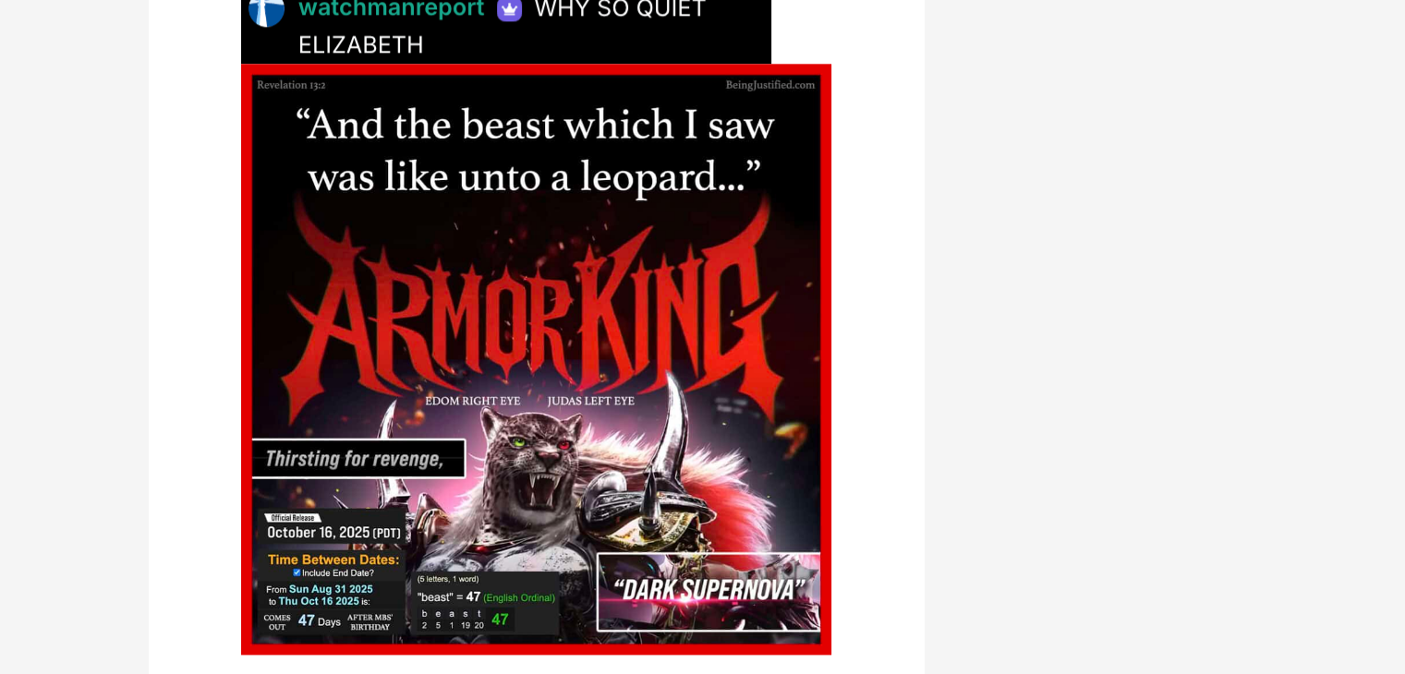
scroll to position [2340, 0]
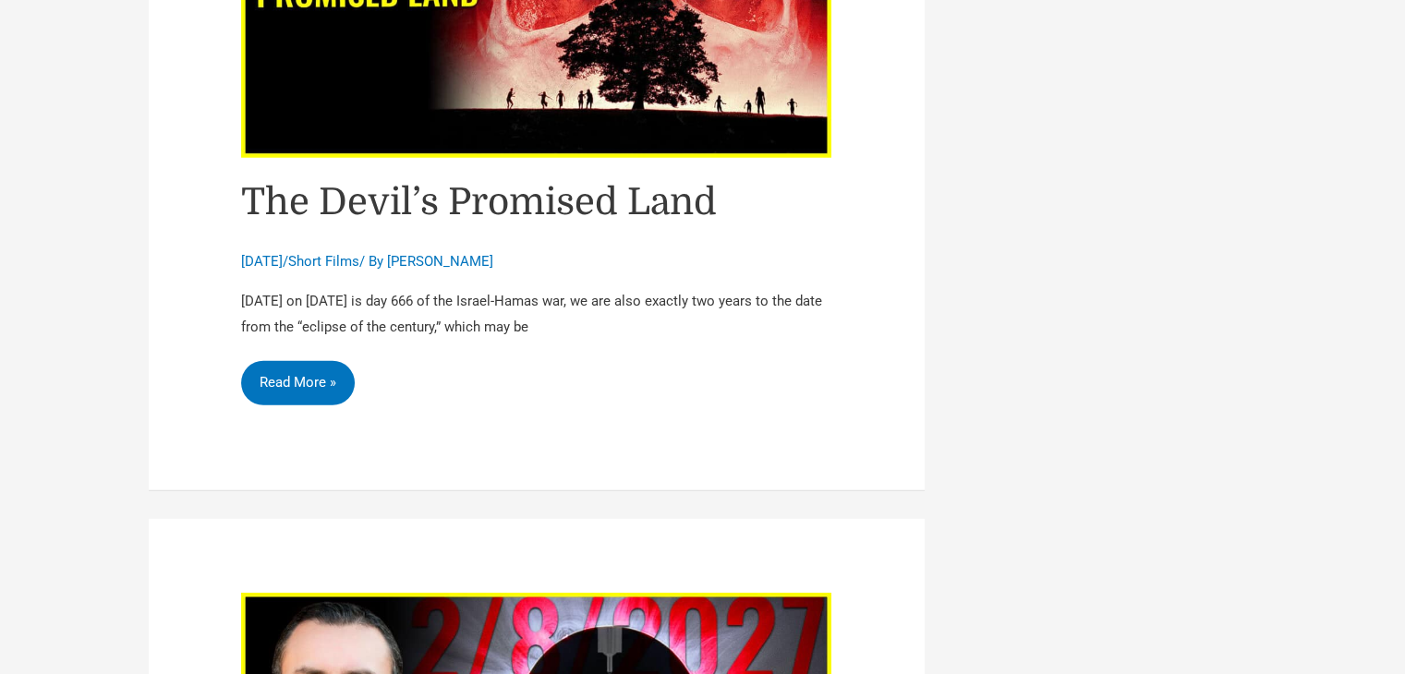
scroll to position [4942, 0]
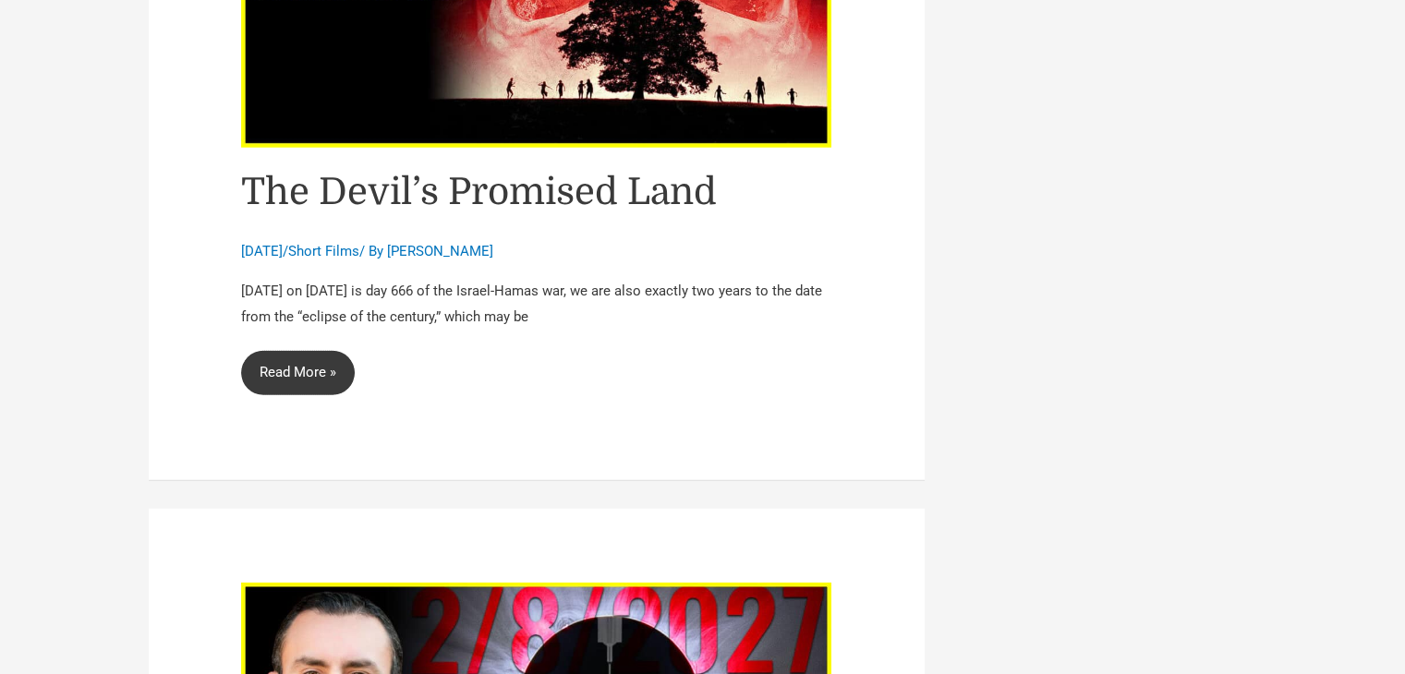
click at [290, 351] on link "The Devil’s Promised Land Read More »" at bounding box center [298, 373] width 114 height 44
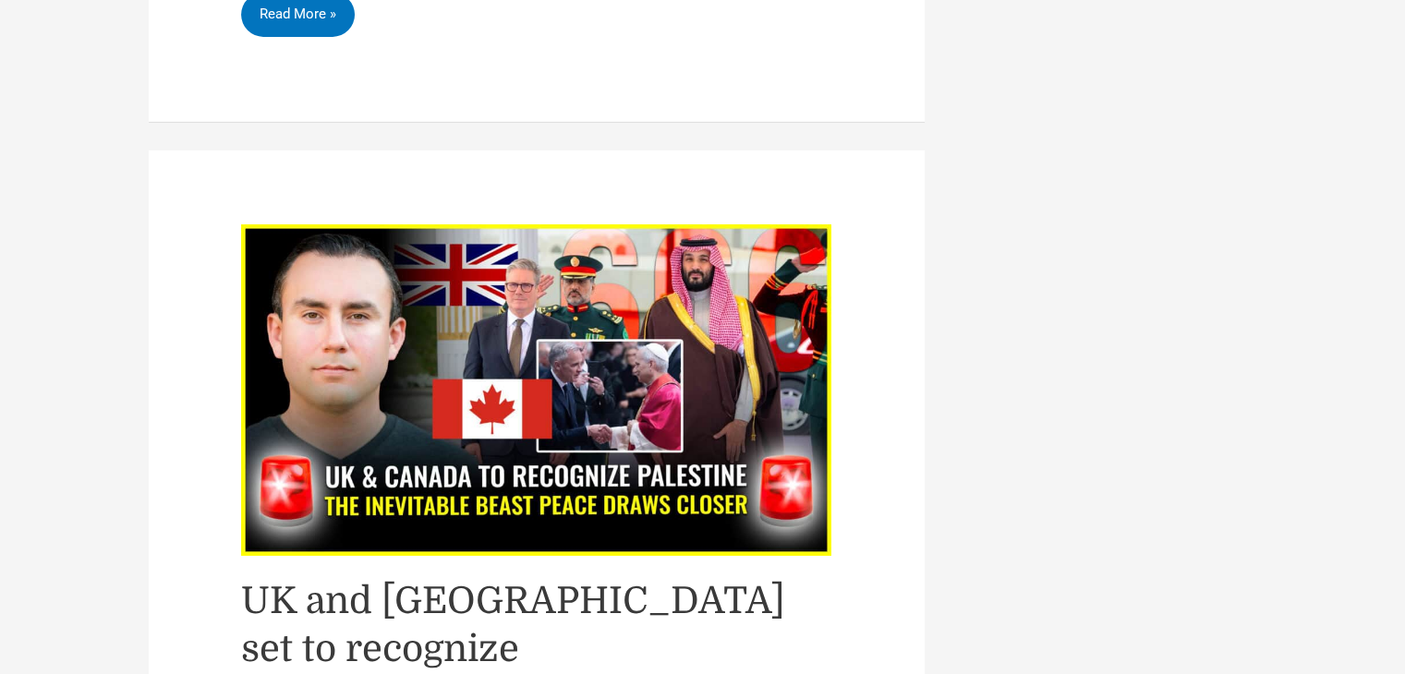
scroll to position [5880, 0]
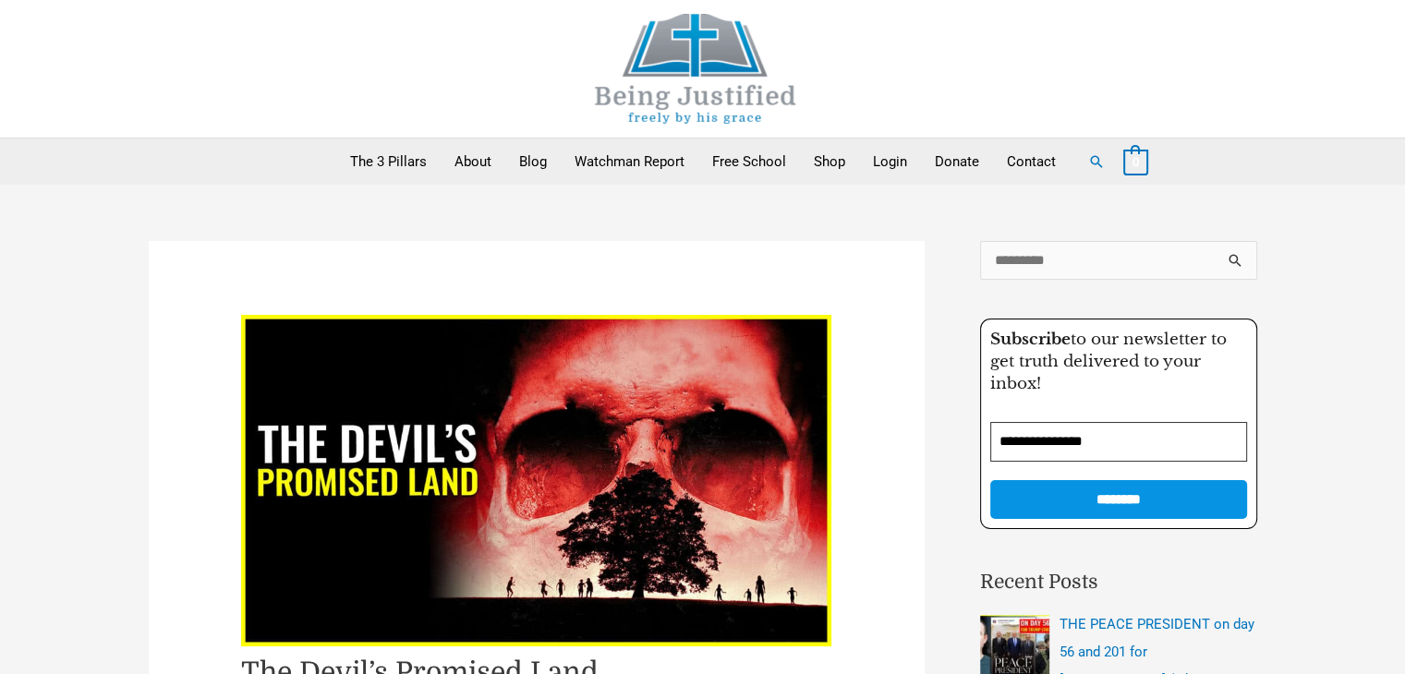
scroll to position [589, 0]
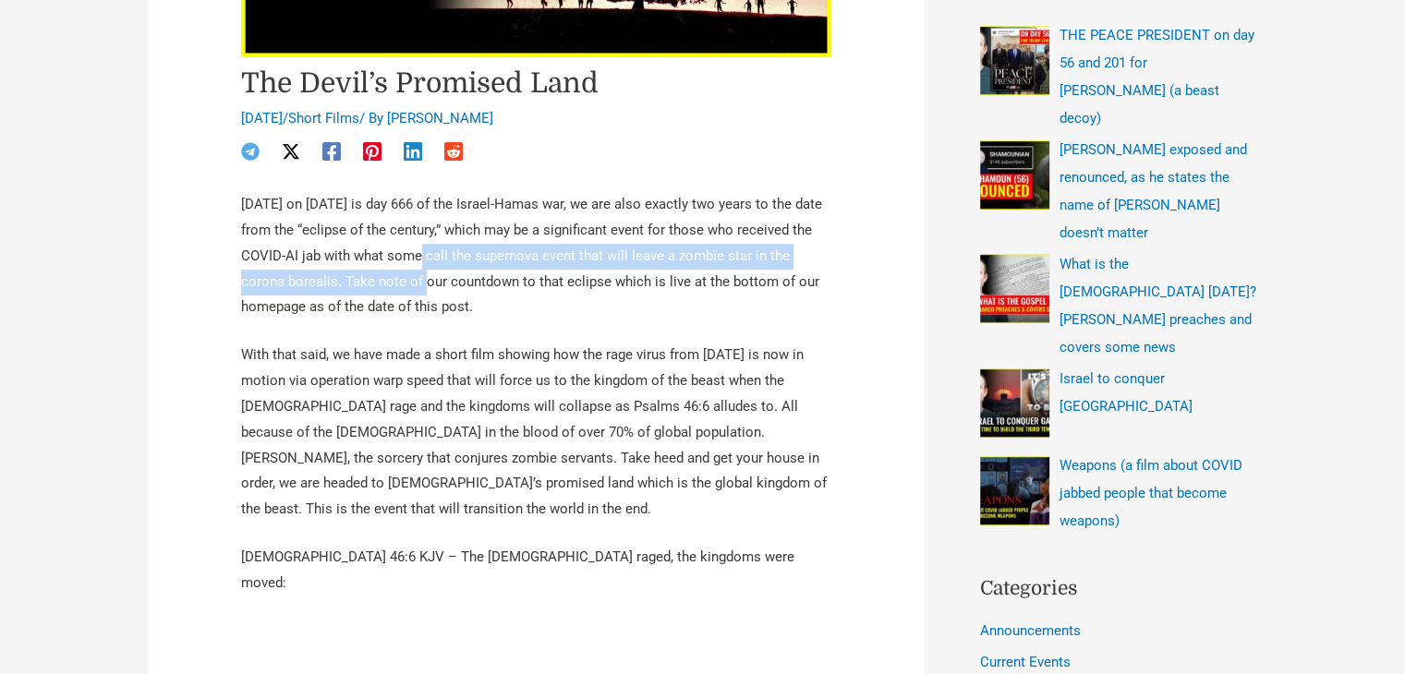
drag, startPoint x: 418, startPoint y: 277, endPoint x: 464, endPoint y: 252, distance: 51.7
click at [464, 252] on p "Today on August 2, 2025 is day 666 of the Israel-Hamas war, we are also exactly…" at bounding box center [536, 256] width 591 height 128
